Goal: Task Accomplishment & Management: Manage account settings

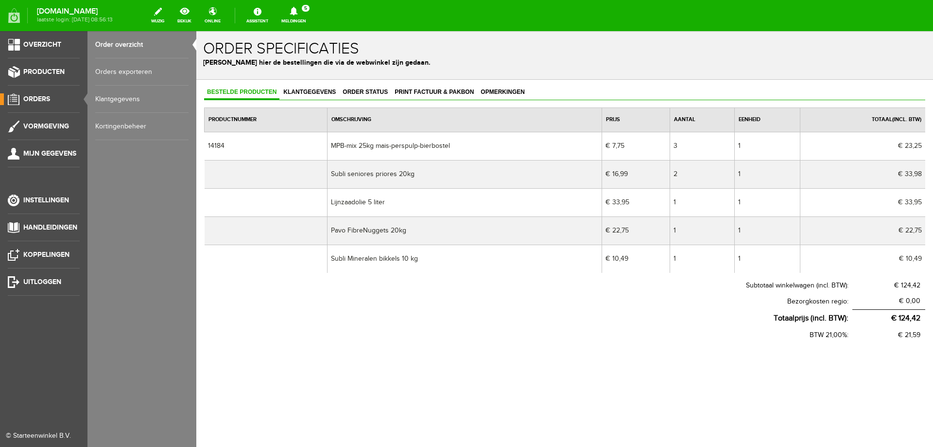
click at [31, 99] on span "Orders" at bounding box center [36, 99] width 27 height 8
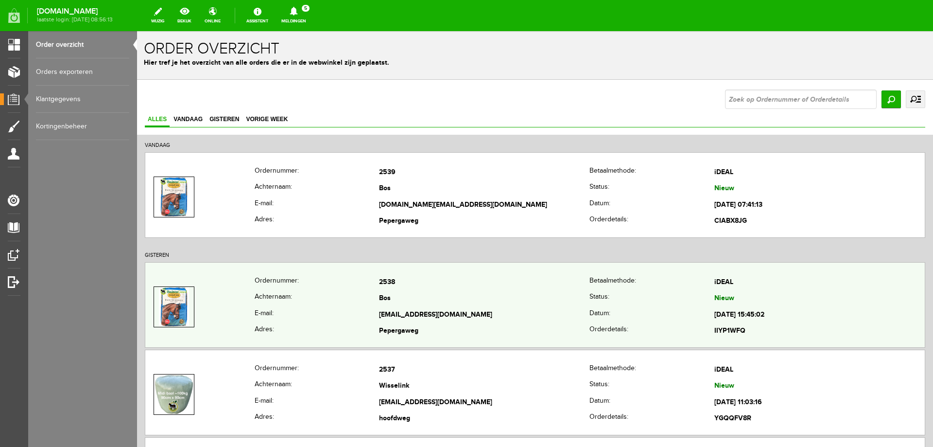
click at [351, 297] on th "Achternaam:" at bounding box center [317, 299] width 125 height 17
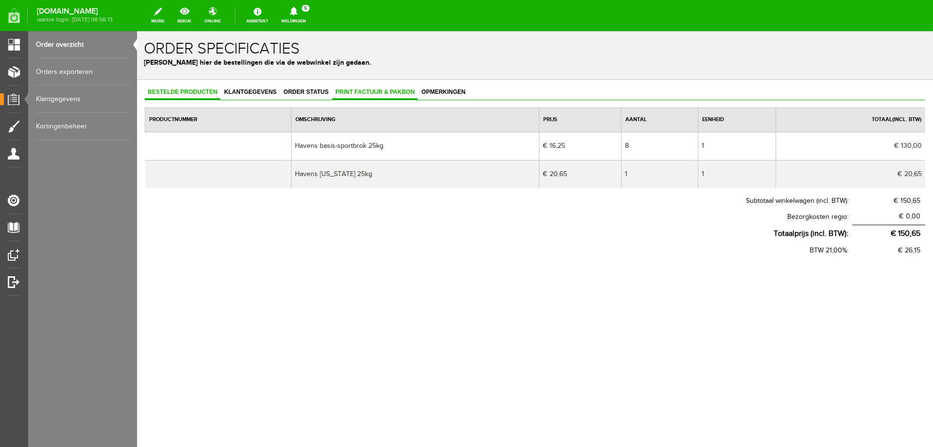
click at [365, 94] on span "Print factuur & pakbon" at bounding box center [374, 91] width 85 height 7
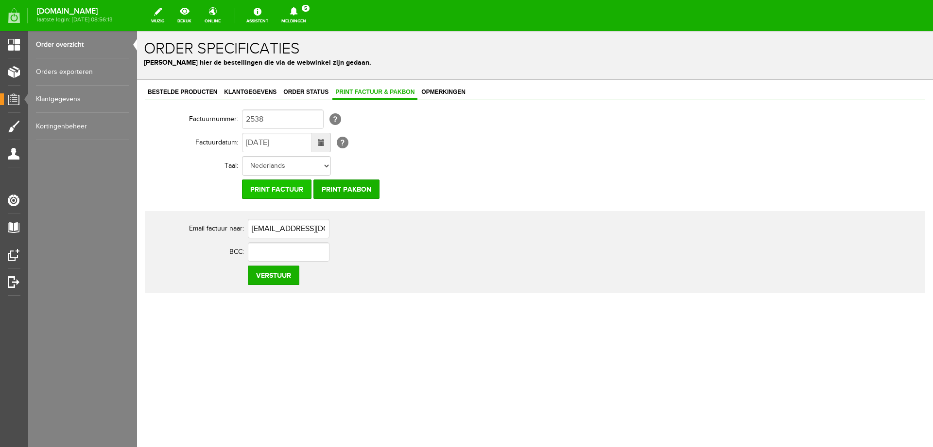
click at [277, 192] on input "Print factuur" at bounding box center [277, 188] width 70 height 19
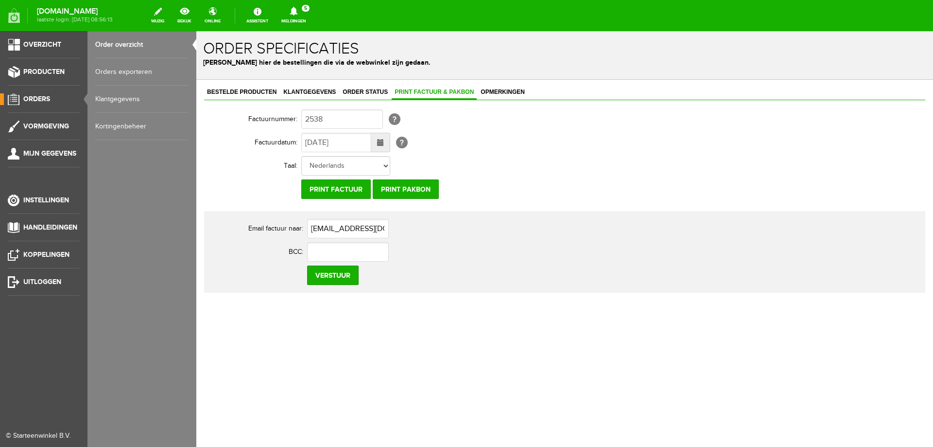
click at [38, 100] on span "Orders" at bounding box center [36, 99] width 27 height 8
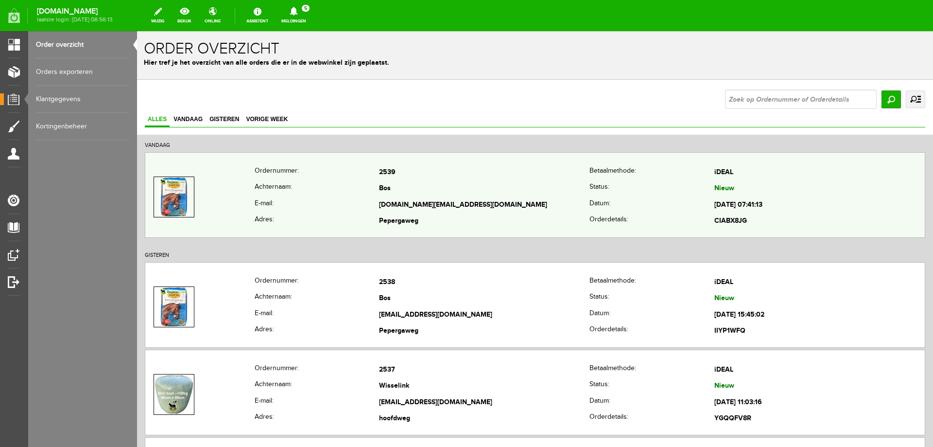
click at [440, 192] on td "Bos" at bounding box center [484, 189] width 210 height 17
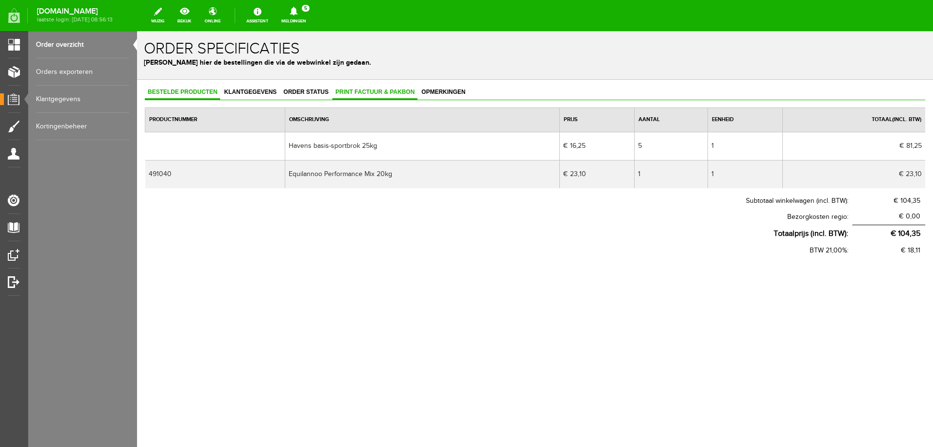
click at [353, 94] on span "Print factuur & pakbon" at bounding box center [374, 91] width 85 height 7
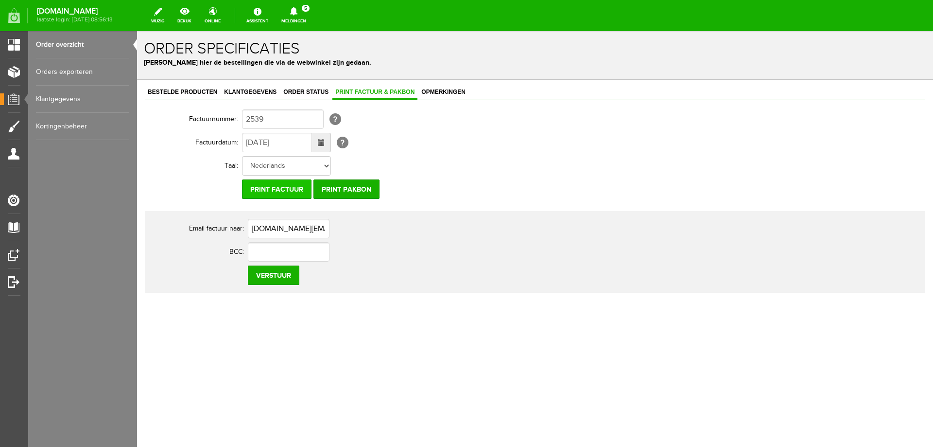
click at [279, 191] on input "Print factuur" at bounding box center [277, 188] width 70 height 19
click at [312, 19] on link "Meldingen 5 Nieuwe orders Er is een nieuwe order( #2539 ) geplaatst door [PERSO…" at bounding box center [294, 15] width 36 height 21
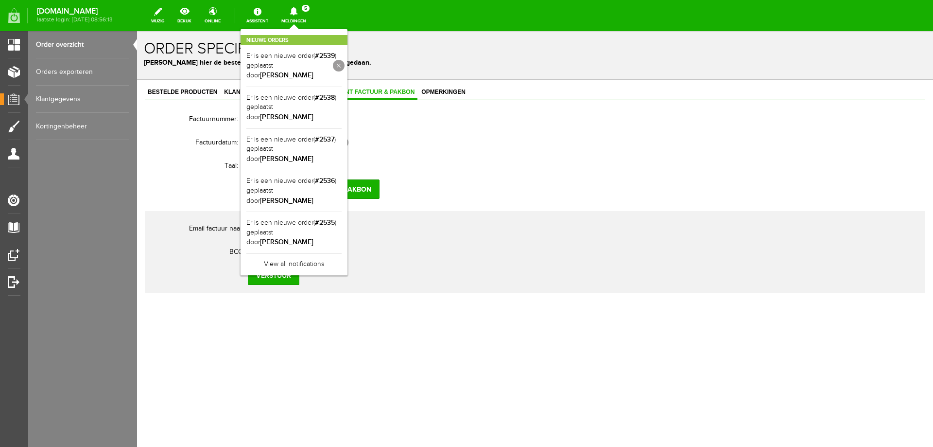
click at [345, 61] on link at bounding box center [339, 66] width 12 height 12
